Goal: Navigation & Orientation: Go to known website

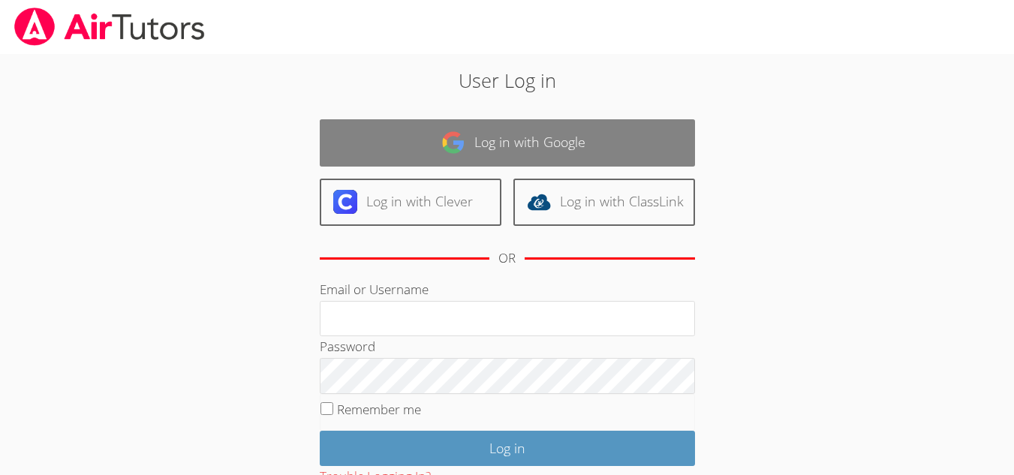
click at [587, 133] on link "Log in with Google" at bounding box center [507, 142] width 375 height 47
